Goal: Check status: Check status

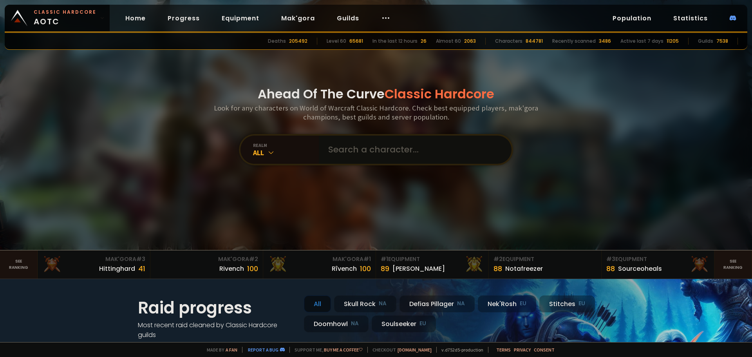
click at [368, 156] on input "text" at bounding box center [412, 149] width 178 height 28
click at [352, 148] on input "text" at bounding box center [412, 149] width 178 height 28
paste input "parlayiwusal"
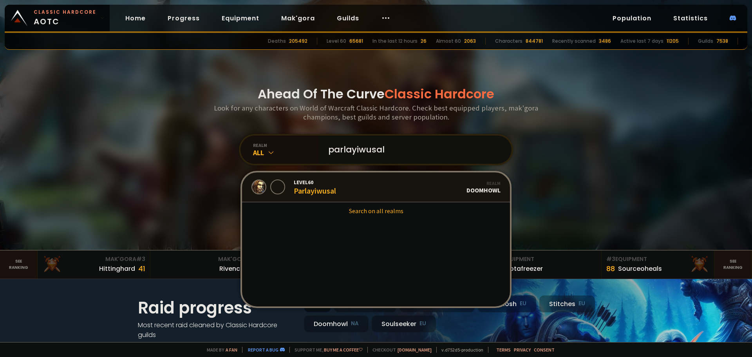
type input "parlayiwusal"
click at [319, 192] on div "Level 60 Parlayiwusal" at bounding box center [315, 186] width 42 height 17
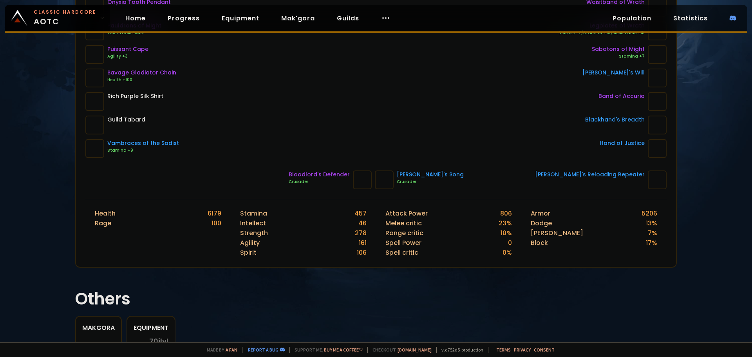
scroll to position [225, 0]
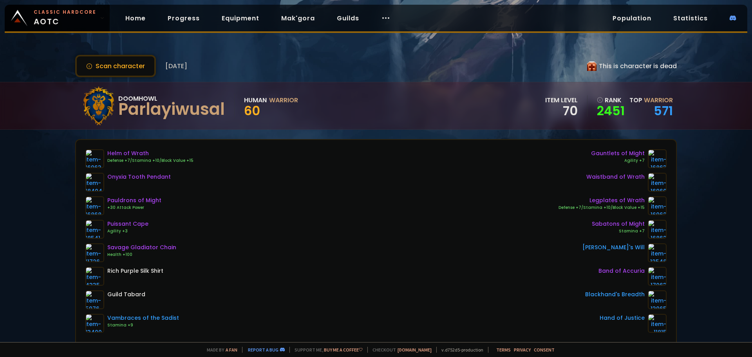
click at [298, 15] on link "Mak'gora" at bounding box center [298, 18] width 46 height 16
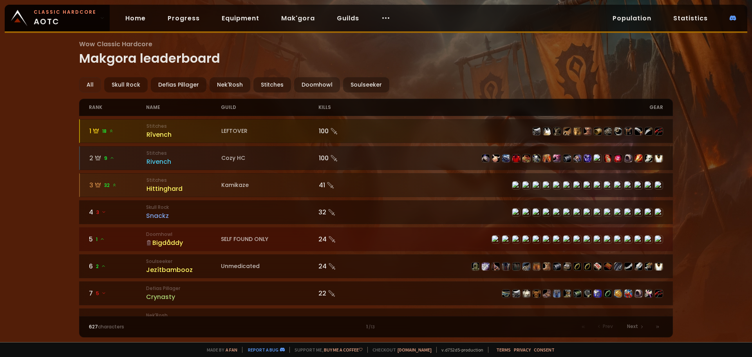
click at [130, 18] on link "Home" at bounding box center [135, 18] width 33 height 16
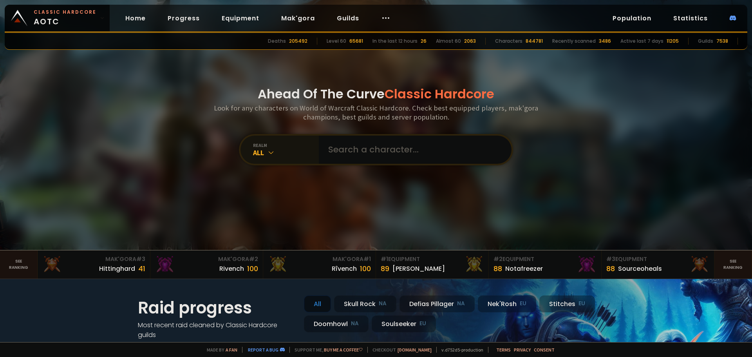
click at [286, 156] on div "All" at bounding box center [286, 152] width 66 height 9
click at [354, 151] on input "text" at bounding box center [412, 149] width 178 height 28
paste input "parlayiwusal"
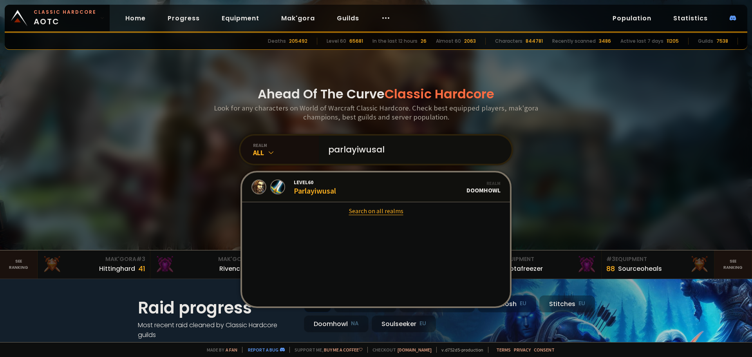
type input "parlayiwusal"
click at [376, 210] on link "Search on all realms" at bounding box center [376, 210] width 268 height 17
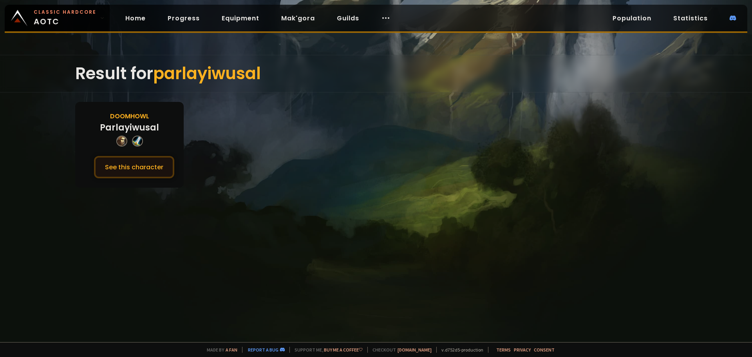
click at [126, 162] on button "See this character" at bounding box center [134, 167] width 80 height 22
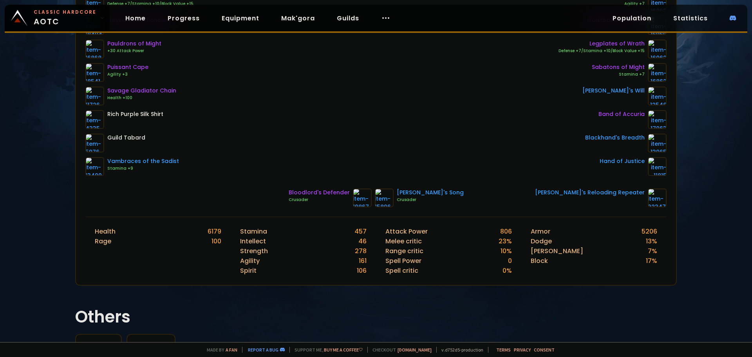
scroll to position [78, 0]
